Goal: Information Seeking & Learning: Learn about a topic

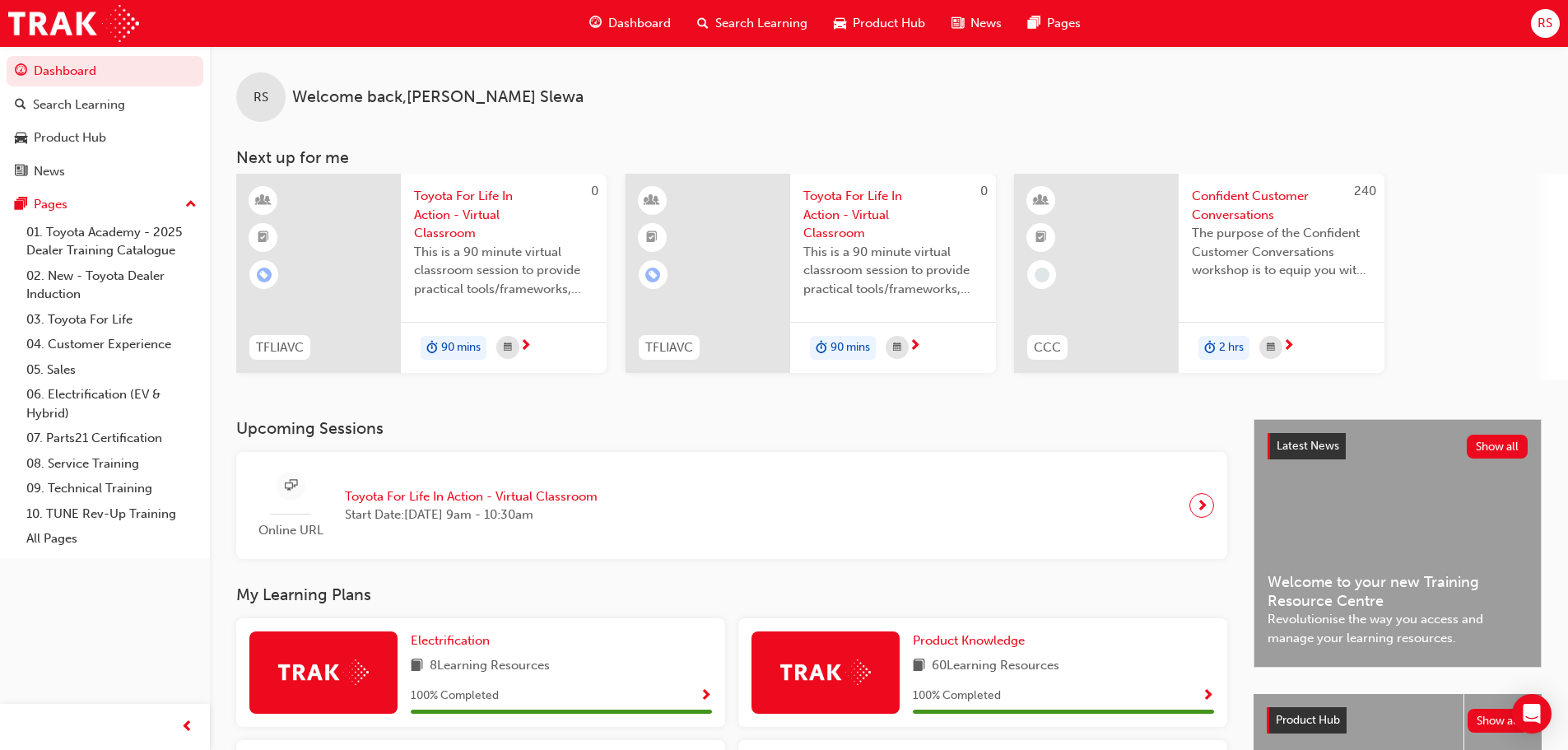
click at [829, 442] on div "Upcoming Sessions Online URL Toyota For Life In Action - Virtual Classroom Star…" at bounding box center [745, 489] width 1018 height 140
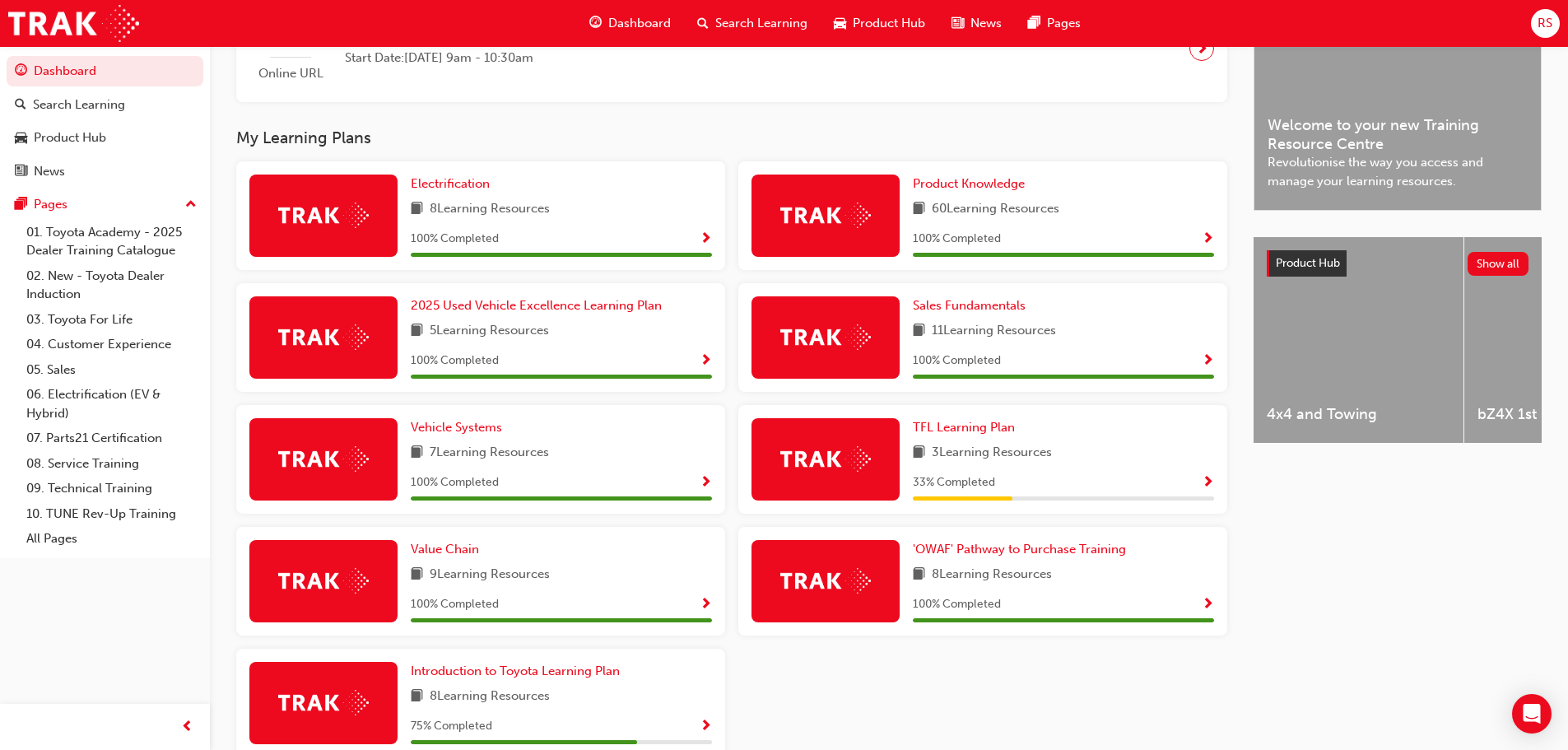
scroll to position [545, 0]
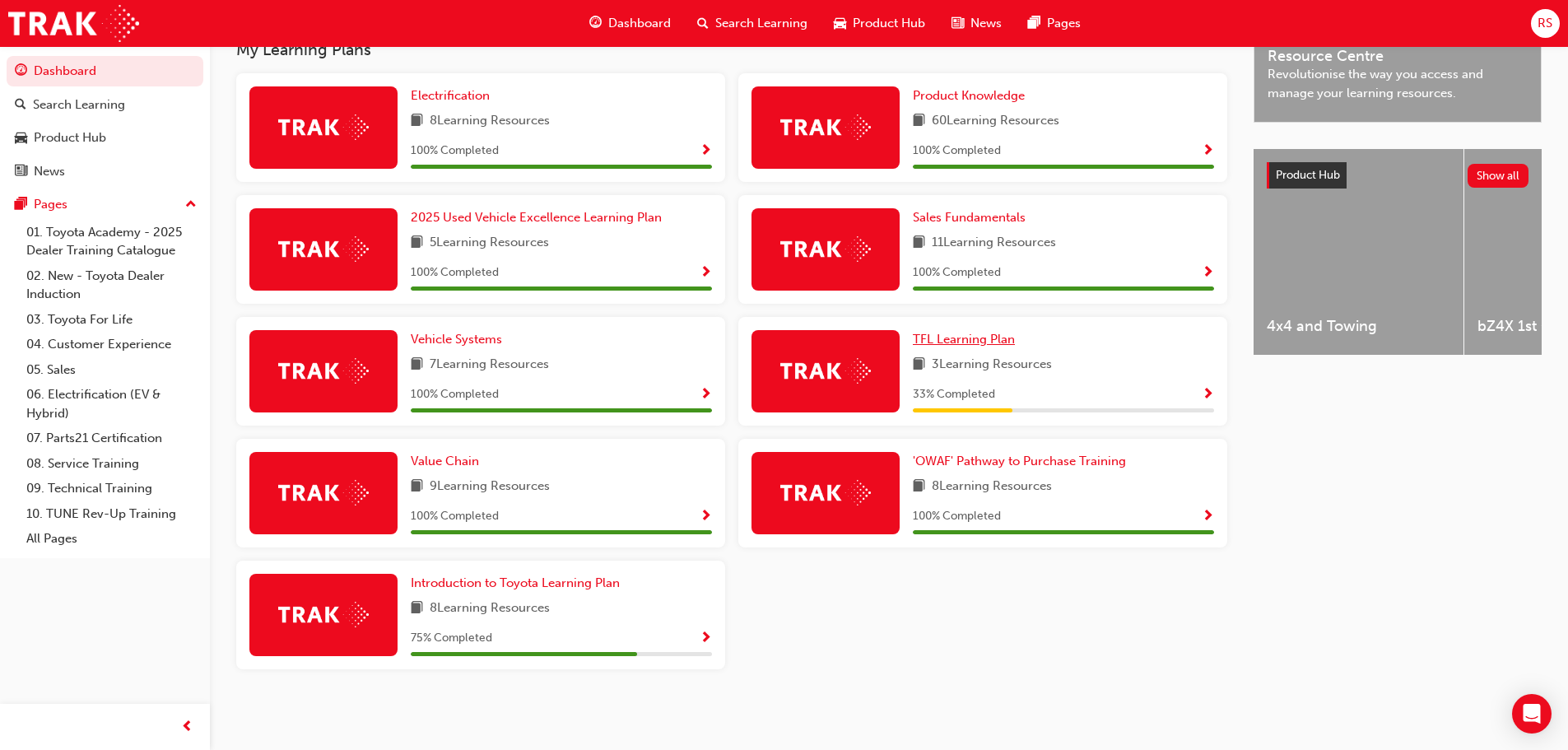
click at [963, 340] on span "TFL Learning Plan" at bounding box center [963, 339] width 102 height 15
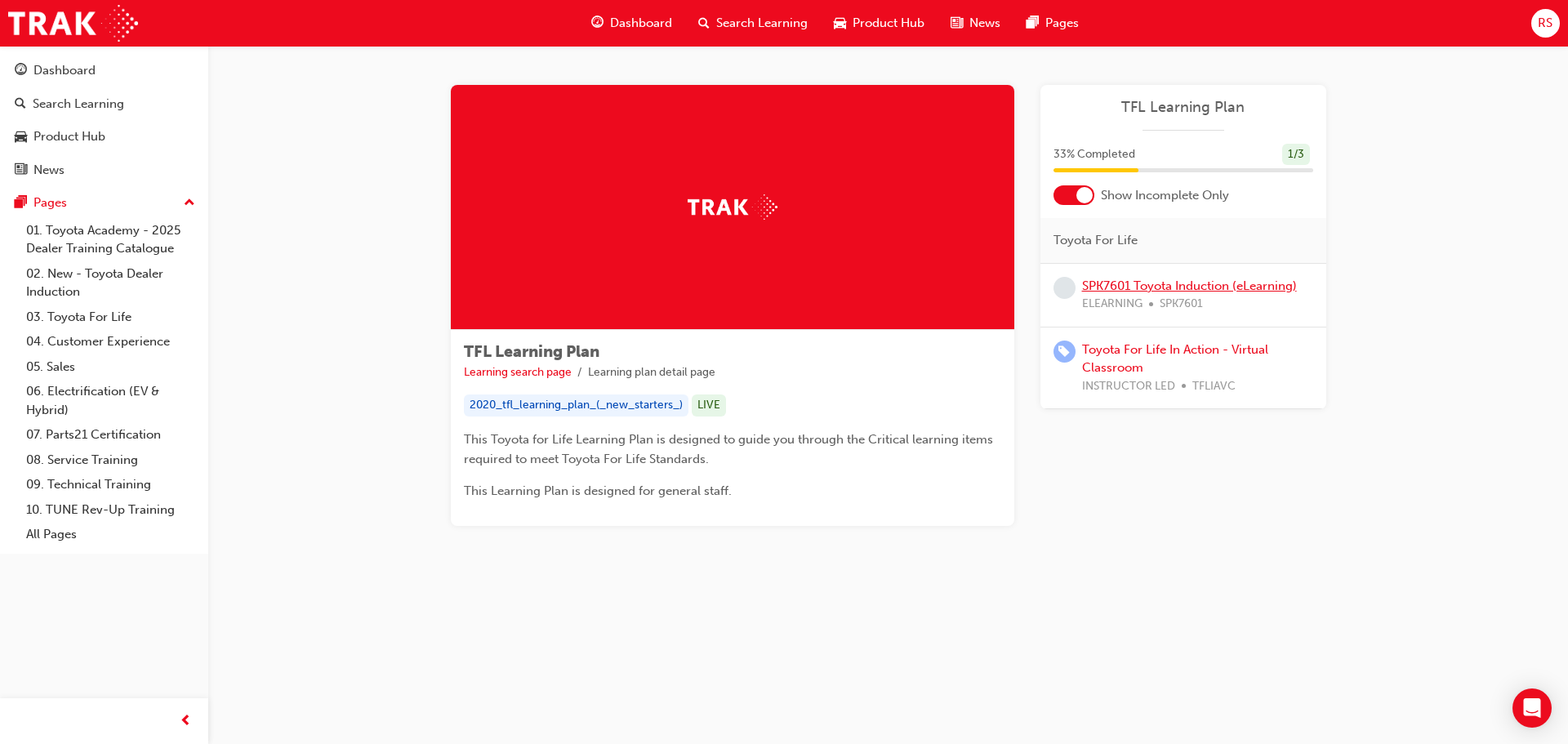
click at [1222, 291] on link "SPK7601 Toyota Induction (eLearning)" at bounding box center [1189, 286] width 214 height 15
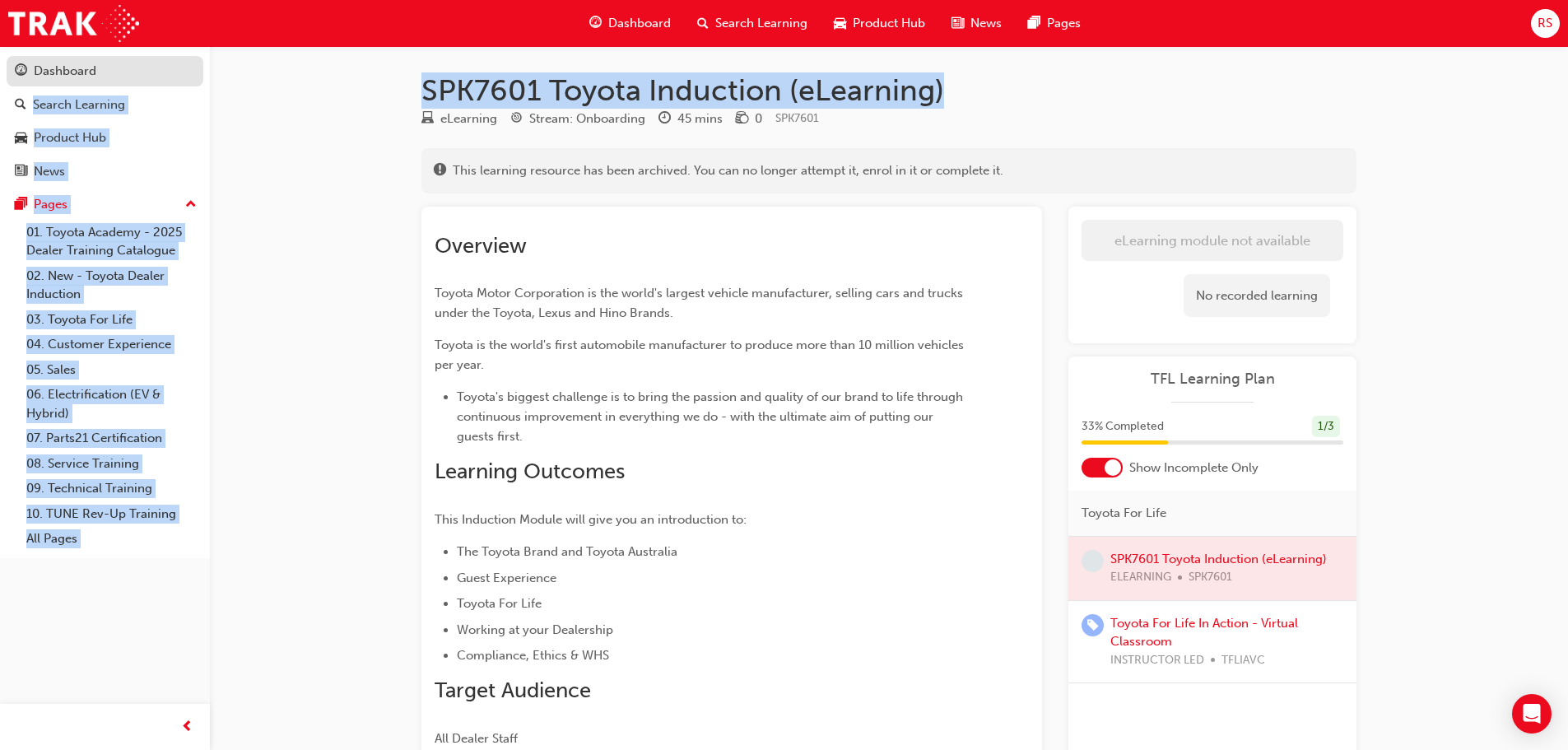
drag, startPoint x: 1069, startPoint y: 91, endPoint x: 162, endPoint y: 74, distance: 907.2
click at [162, 74] on div "Dashboard Search Learning Product Hub News Pages Pages 01. Toyota Academy - 202…" at bounding box center [784, 457] width 1568 height 914
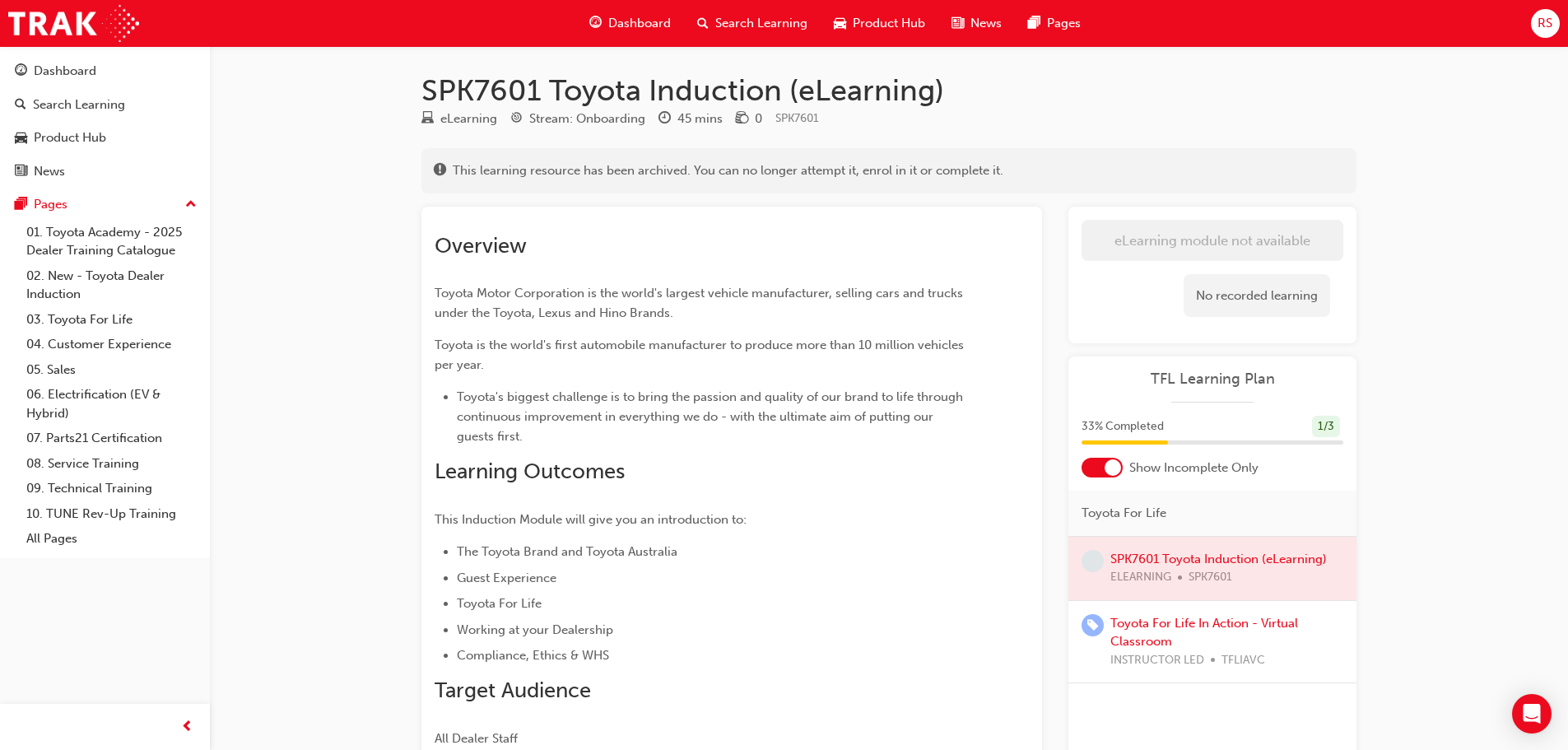
click at [721, 166] on span "This learning resource has been archived. You can no longer attempt it, enrol i…" at bounding box center [727, 171] width 550 height 19
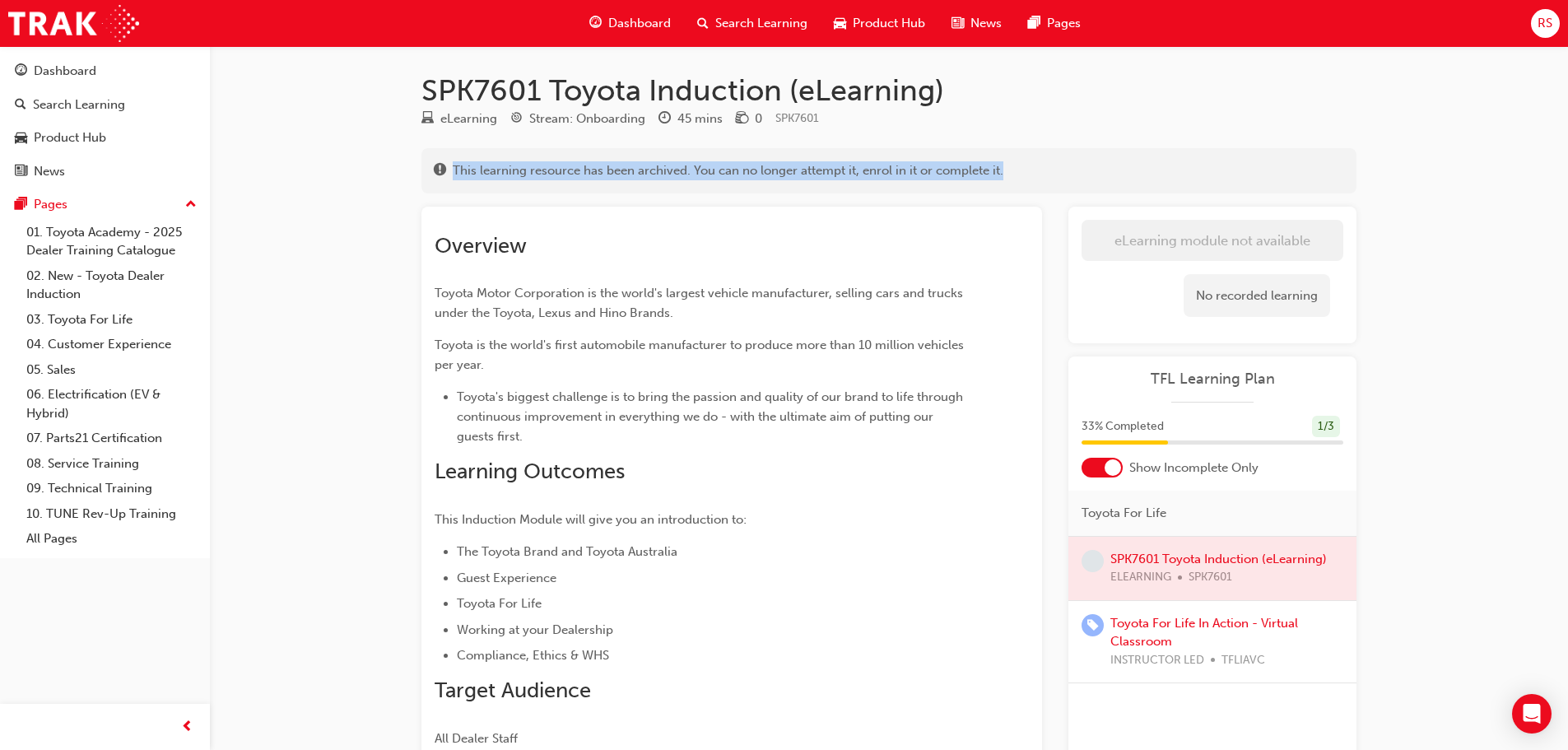
drag, startPoint x: 452, startPoint y: 172, endPoint x: 1194, endPoint y: 175, distance: 742.0
click at [1194, 175] on div "This learning resource has been archived. You can no longer attempt it, enrol i…" at bounding box center [889, 171] width 910 height 21
click at [1185, 175] on div "This learning resource has been archived. You can no longer attempt it, enrol i…" at bounding box center [889, 171] width 910 height 21
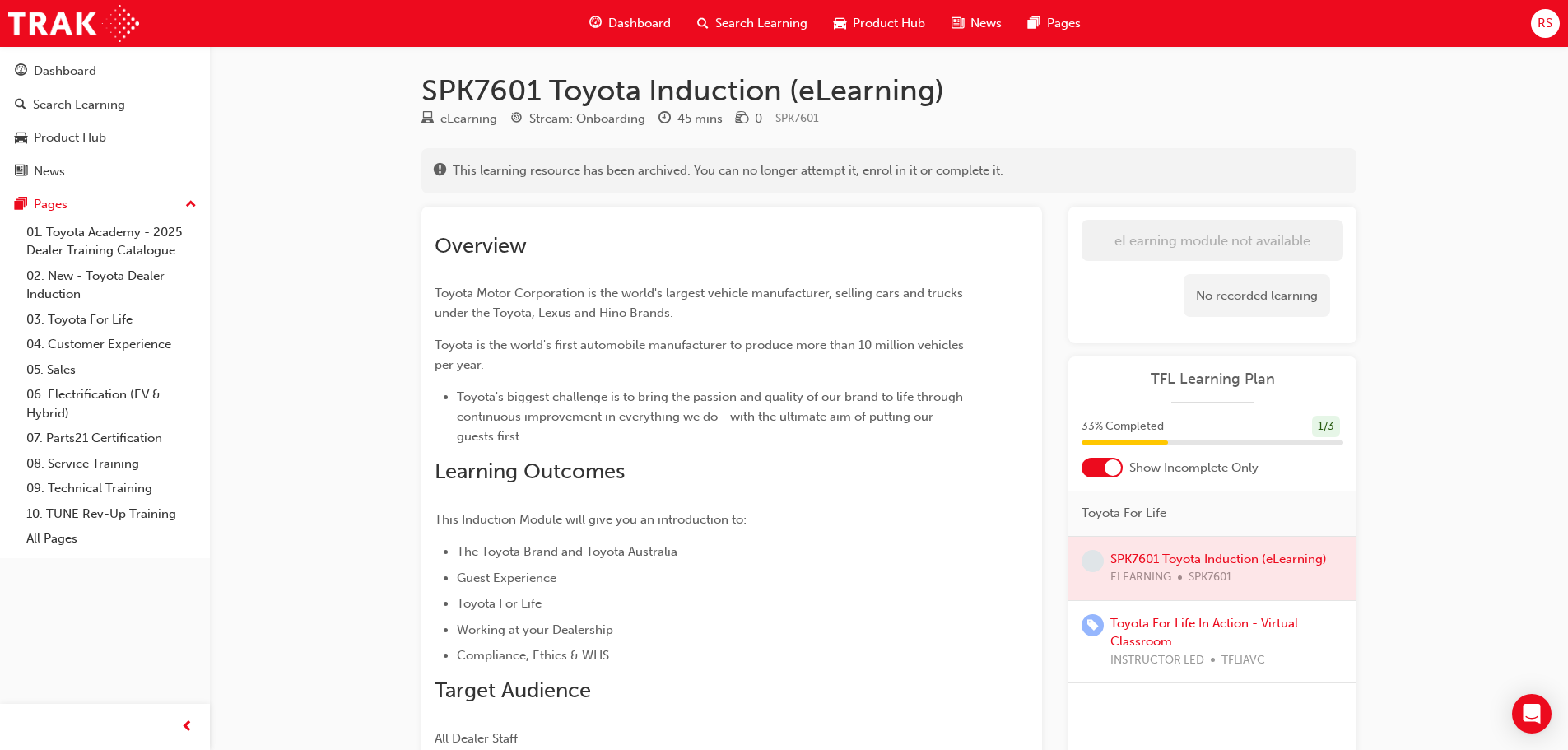
click at [1494, 213] on div "SPK7601 Toyota Induction (eLearning) eLearning Stream: Onboarding 45 mins 0 SPK…" at bounding box center [784, 457] width 1568 height 914
click at [1364, 367] on div "SPK7601 Toyota Induction (eLearning) eLearning Stream: Onboarding 45 mins 0 SPK…" at bounding box center [889, 473] width 988 height 800
click at [629, 25] on span "Dashboard" at bounding box center [639, 24] width 62 height 19
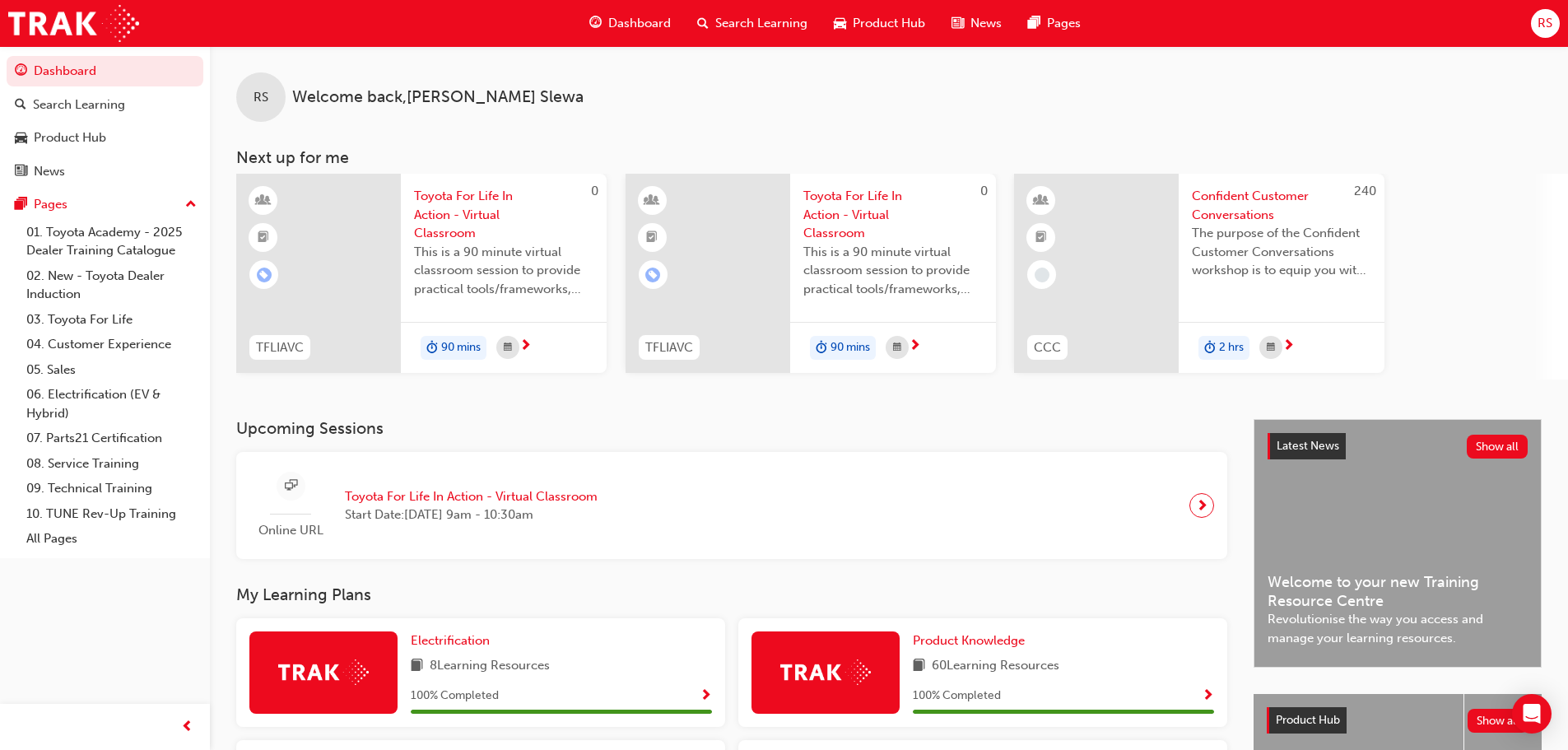
click at [1476, 242] on div "0 TFLIAVC Toyota For Life In Action - Virtual Classroom This is a 90 minute vir…" at bounding box center [902, 276] width 1332 height 206
click at [636, 22] on span "Dashboard" at bounding box center [639, 24] width 62 height 19
click at [1404, 182] on div "0 TFLIAVC Toyota For Life In Action - Virtual Classroom This is a 90 minute vir…" at bounding box center [902, 276] width 1332 height 206
